Goal: Task Accomplishment & Management: Use online tool/utility

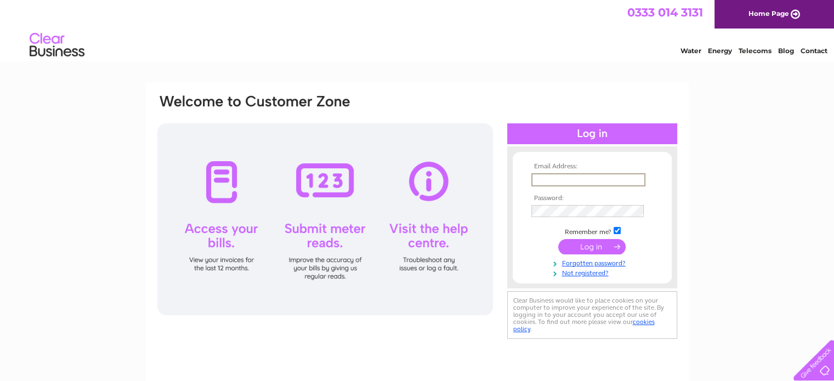
click at [550, 179] on input "text" at bounding box center [588, 179] width 114 height 13
type input "alenkundola@hotmail.co.uk"
click at [592, 245] on input "submit" at bounding box center [591, 245] width 67 height 15
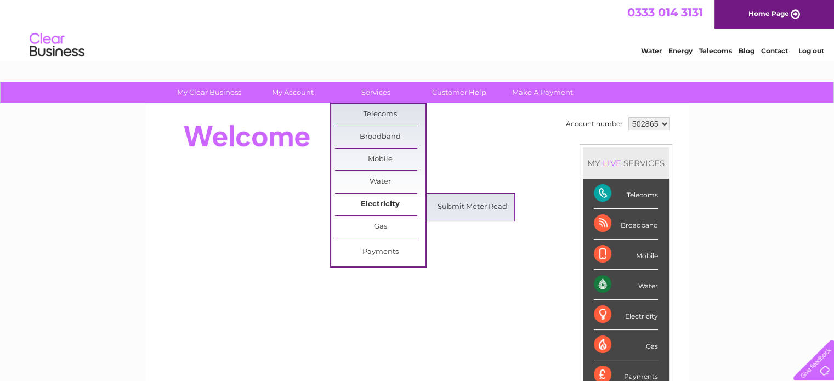
click at [377, 200] on link "Electricity" at bounding box center [380, 205] width 90 height 22
